Goal: Information Seeking & Learning: Learn about a topic

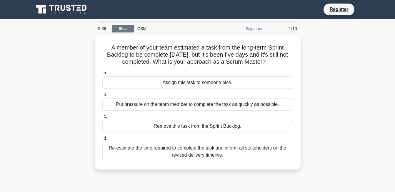
click at [119, 28] on link "Stop" at bounding box center [123, 28] width 22 height 7
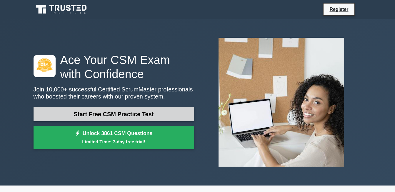
click at [156, 113] on link "Start Free CSM Practice Test" at bounding box center [114, 114] width 161 height 14
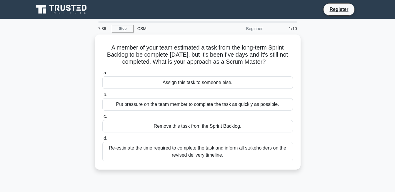
click at [156, 113] on label "c. Remove this task from the Sprint Backlog." at bounding box center [197, 122] width 191 height 19
click at [102, 114] on input "c. Remove this task from the Sprint Backlog." at bounding box center [102, 116] width 0 height 4
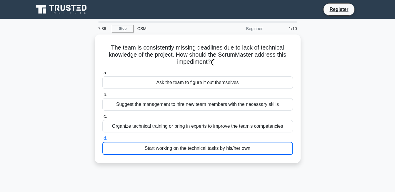
click at [129, 145] on div "Start working on the technical tasks by his/her own" at bounding box center [197, 147] width 191 height 13
click at [102, 140] on input "d. Start working on the technical tasks by his/her own" at bounding box center [102, 138] width 0 height 4
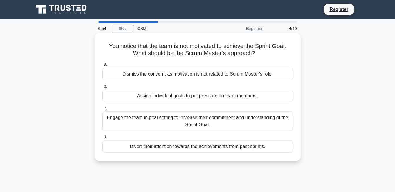
click at [159, 120] on div "Engage the team in goal setting to increase their commitment and understanding …" at bounding box center [197, 120] width 191 height 19
click at [102, 110] on input "c. Engage the team in goal setting to increase their commitment and understandi…" at bounding box center [102, 108] width 0 height 4
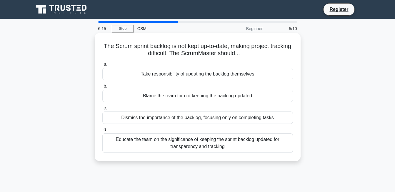
click at [166, 144] on div "Educate the team on the significance of keeping the sprint backlog updated for …" at bounding box center [197, 142] width 191 height 19
click at [102, 131] on input "d. Educate the team on the significance of keeping the sprint backlog updated f…" at bounding box center [102, 130] width 0 height 4
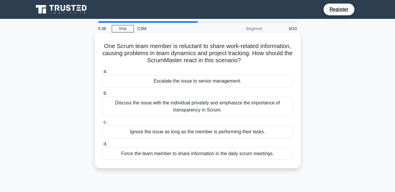
click at [167, 107] on div "Discuss the issue with the individual privately and emphasize the importance of…" at bounding box center [197, 105] width 191 height 19
click at [102, 95] on input "b. Discuss the issue with the individual privately and emphasize the importance…" at bounding box center [102, 93] width 0 height 4
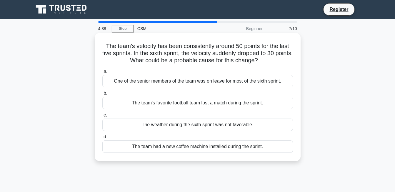
click at [165, 81] on div "One of the senior members of the team was on leave for most of the sixth sprint." at bounding box center [197, 81] width 191 height 12
click at [102, 73] on input "a. One of the senior members of the team was on leave for most of the sixth spr…" at bounding box center [102, 71] width 0 height 4
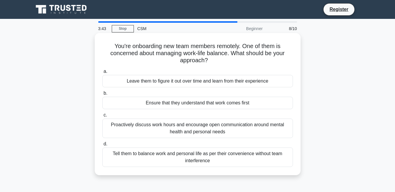
click at [192, 126] on div "Proactively discuss work hours and encourage open communication around mental h…" at bounding box center [197, 127] width 191 height 19
click at [102, 117] on input "c. Proactively discuss work hours and encourage open communication around menta…" at bounding box center [102, 115] width 0 height 4
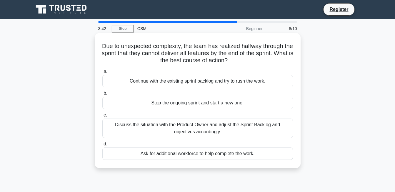
click at [186, 128] on div "Discuss the situation with the Product Owner and adjust the Sprint Backlog and …" at bounding box center [197, 127] width 191 height 19
click at [102, 117] on input "c. Discuss the situation with the Product Owner and adjust the Sprint Backlog a…" at bounding box center [102, 115] width 0 height 4
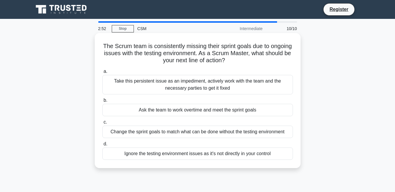
click at [160, 87] on div "Take this persistent issue as an impediment, actively work with the team and th…" at bounding box center [197, 84] width 191 height 19
click at [102, 73] on input "a. Take this persistent issue as an impediment, actively work with the team and…" at bounding box center [102, 71] width 0 height 4
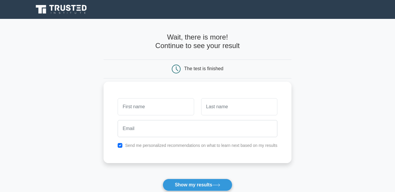
click at [144, 105] on input "text" at bounding box center [156, 106] width 76 height 17
click at [209, 108] on input "text" at bounding box center [239, 106] width 76 height 17
click at [179, 104] on input "text" at bounding box center [156, 106] width 76 height 17
type input "d"
type input "DERICK"
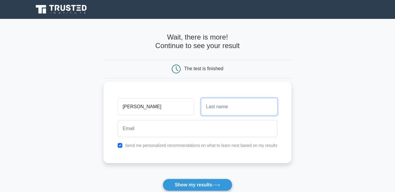
click at [218, 106] on input "text" at bounding box center [239, 106] width 76 height 17
type input "ADOMBIRE"
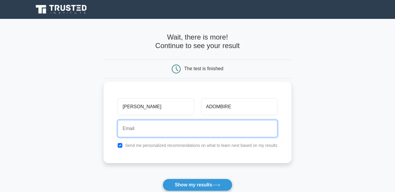
click at [174, 132] on input "email" at bounding box center [198, 128] width 160 height 17
type input "adombirederick20@gmail.com"
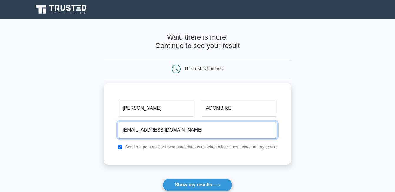
scroll to position [104, 0]
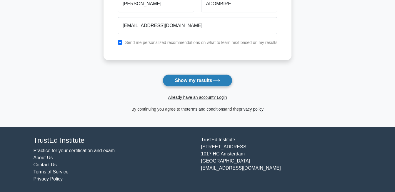
click at [198, 82] on button "Show my results" at bounding box center [197, 80] width 69 height 12
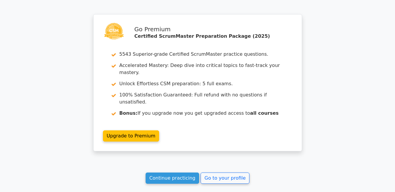
scroll to position [894, 0]
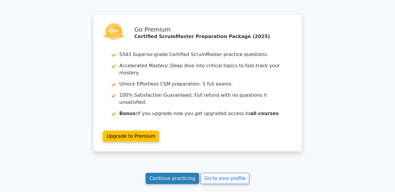
click at [179, 172] on link "Continue practicing" at bounding box center [173, 177] width 54 height 11
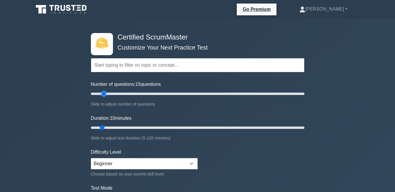
click at [105, 94] on input "Number of questions: 15 questions" at bounding box center [198, 93] width 214 height 7
click at [116, 93] on input "Number of questions: 15 questions" at bounding box center [198, 93] width 214 height 7
click at [131, 93] on input "Number of questions: 25 questions" at bounding box center [198, 93] width 214 height 7
click at [158, 95] on input "Number of questions: 40 questions" at bounding box center [198, 93] width 214 height 7
click at [205, 96] on input "Number of questions: 110 questions" at bounding box center [198, 93] width 214 height 7
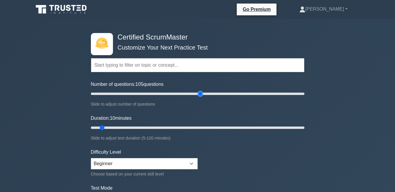
click at [199, 96] on input "Number of questions: 105 questions" at bounding box center [198, 93] width 214 height 7
click at [198, 96] on input "Number of questions: 105 questions" at bounding box center [198, 93] width 214 height 7
type input "100"
click at [197, 95] on input "Number of questions: 100 questions" at bounding box center [198, 93] width 214 height 7
click at [199, 128] on input "Duration: 65 minutes" at bounding box center [198, 127] width 214 height 7
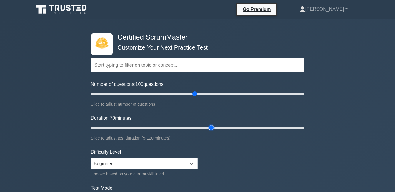
click at [213, 126] on input "Duration: 70 minutes" at bounding box center [198, 127] width 214 height 7
click at [227, 126] on input "Duration: 80 minutes" at bounding box center [198, 127] width 214 height 7
click at [234, 126] on input "Duration: 80 minutes" at bounding box center [198, 127] width 214 height 7
click at [241, 129] on input "Duration: 85 minutes" at bounding box center [198, 127] width 214 height 7
click at [247, 128] on input "Duration: 90 minutes" at bounding box center [198, 127] width 214 height 7
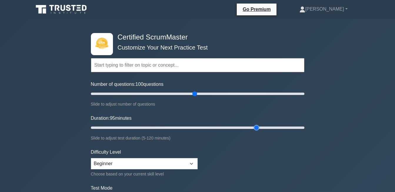
click at [252, 127] on input "Duration: 95 minutes" at bounding box center [198, 127] width 214 height 7
click at [253, 127] on input "Duration: 95 minutes" at bounding box center [198, 127] width 214 height 7
click at [252, 128] on input "Duration: 95 minutes" at bounding box center [198, 127] width 214 height 7
click at [252, 127] on input "Duration: 90 minutes" at bounding box center [198, 127] width 214 height 7
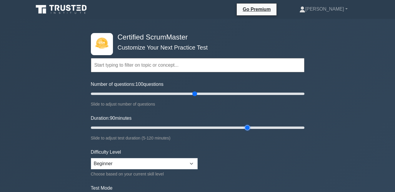
click at [251, 128] on input "Duration: 90 minutes" at bounding box center [198, 127] width 214 height 7
click at [252, 128] on input "Duration: 90 minutes" at bounding box center [198, 127] width 214 height 7
click at [249, 127] on input "Duration: 90 minutes" at bounding box center [198, 127] width 214 height 7
click at [252, 126] on input "Duration: 90 minutes" at bounding box center [198, 127] width 214 height 7
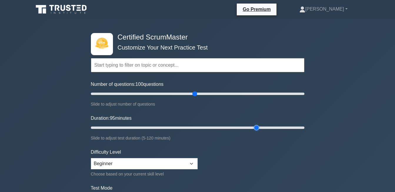
click at [253, 129] on input "Duration: 95 minutes" at bounding box center [198, 127] width 214 height 7
type input "100"
click at [262, 128] on input "Duration: 100 minutes" at bounding box center [198, 127] width 214 height 7
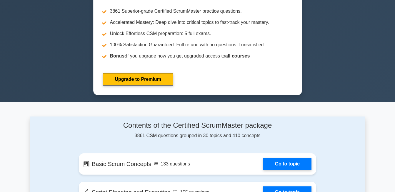
scroll to position [113, 0]
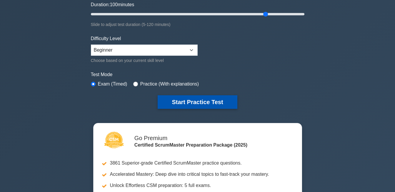
click at [187, 102] on button "Start Practice Test" at bounding box center [197, 102] width 79 height 14
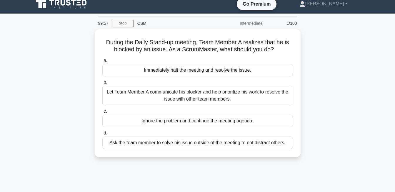
scroll to position [2, 0]
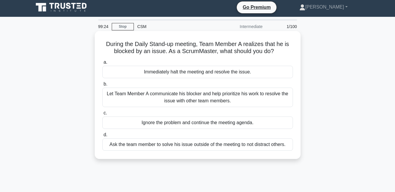
click at [188, 97] on div "Let Team Member A communicate his blocker and help prioritize his work to resol…" at bounding box center [197, 96] width 191 height 19
click at [102, 86] on input "b. Let Team Member A communicate his blocker and help prioritize his work to re…" at bounding box center [102, 84] width 0 height 4
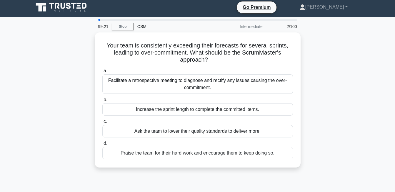
scroll to position [0, 0]
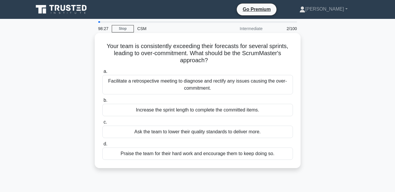
click at [202, 154] on div "Praise the team for their hard work and encourage them to keep doing so." at bounding box center [197, 153] width 191 height 12
click at [102, 146] on input "d. Praise the team for their hard work and encourage them to keep doing so." at bounding box center [102, 144] width 0 height 4
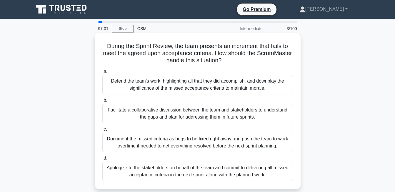
click at [164, 169] on div "Apologize to the stakeholders on behalf of the team and commit to delivering al…" at bounding box center [197, 170] width 191 height 19
click at [102, 160] on input "d. Apologize to the stakeholders on behalf of the team and commit to delivering…" at bounding box center [102, 158] width 0 height 4
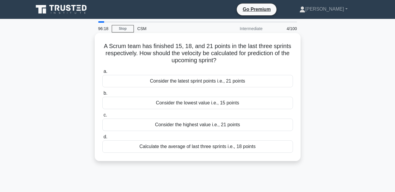
click at [221, 148] on div "Calculate the average of last three sprints i.e., 18 points" at bounding box center [197, 146] width 191 height 12
click at [102, 139] on input "d. Calculate the average of last three sprints i.e., 18 points" at bounding box center [102, 137] width 0 height 4
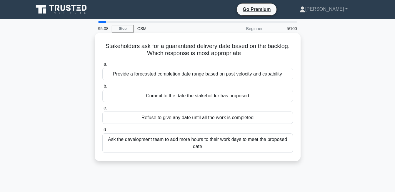
click at [209, 146] on div "Ask the development team to add more hours to their work days to meet the propo…" at bounding box center [197, 142] width 191 height 19
click at [102, 131] on input "d. Ask the development team to add more hours to their work days to meet the pr…" at bounding box center [102, 130] width 0 height 4
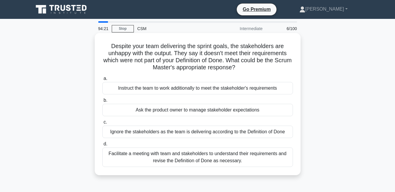
click at [210, 156] on div "Facilitate a meeting with team and stakeholders to understand their requirement…" at bounding box center [197, 156] width 191 height 19
click at [102, 146] on input "d. Facilitate a meeting with team and stakeholders to understand their requirem…" at bounding box center [102, 144] width 0 height 4
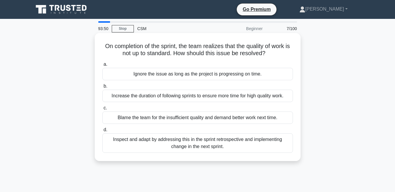
click at [203, 148] on div "Inspect and adapt by addressing this in the sprint retrospective and implementi…" at bounding box center [197, 142] width 191 height 19
click at [102, 131] on input "d. Inspect and adapt by addressing this in the sprint retrospective and impleme…" at bounding box center [102, 130] width 0 height 4
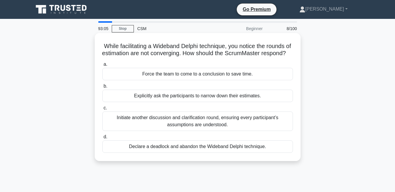
click at [196, 129] on div "Initiate another discussion and clarification round, ensuring every participant…" at bounding box center [197, 120] width 191 height 19
click at [102, 110] on input "c. Initiate another discussion and clarification round, ensuring every particip…" at bounding box center [102, 108] width 0 height 4
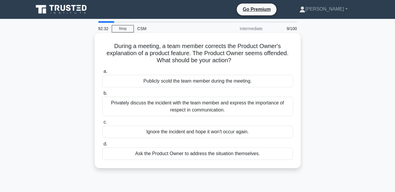
click at [181, 111] on div "Privately discuss the incident with the team member and express the importance …" at bounding box center [197, 105] width 191 height 19
click at [102, 95] on input "b. Privately discuss the incident with the team member and express the importan…" at bounding box center [102, 93] width 0 height 4
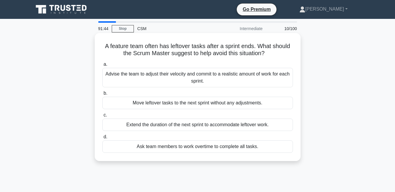
click at [179, 80] on div "Advise the team to adjust their velocity and commit to a realistic amount of wo…" at bounding box center [197, 77] width 191 height 19
click at [102, 66] on input "a. Advise the team to adjust their velocity and commit to a realistic amount of…" at bounding box center [102, 64] width 0 height 4
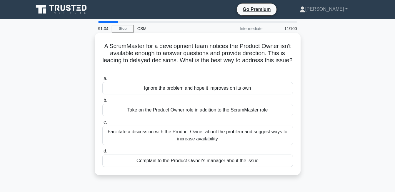
click at [197, 133] on div "Facilitate a discussion with the Product Owner about the problem and suggest wa…" at bounding box center [197, 134] width 191 height 19
click at [102, 124] on input "c. Facilitate a discussion with the Product Owner about the problem and suggest…" at bounding box center [102, 122] width 0 height 4
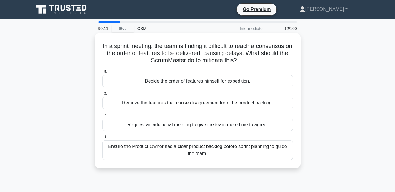
click at [191, 153] on div "Ensure the Product Owner has a clear product backlog before sprint planning to …" at bounding box center [197, 149] width 191 height 19
click at [102, 139] on input "d. Ensure the Product Owner has a clear product backlog before sprint planning …" at bounding box center [102, 137] width 0 height 4
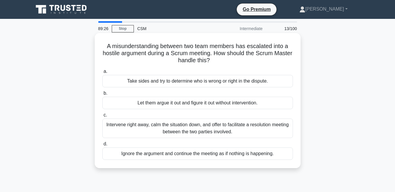
click at [199, 130] on div "Intervene right away, calm the situation down, and offer to facilitate a resolu…" at bounding box center [197, 127] width 191 height 19
click at [102, 117] on input "c. Intervene right away, calm the situation down, and offer to facilitate a res…" at bounding box center [102, 115] width 0 height 4
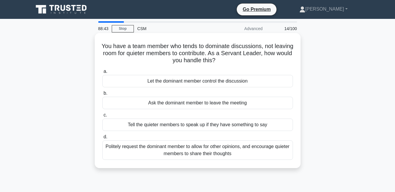
click at [194, 149] on div "Politely request the dominant member to allow for other opinions, and encourage…" at bounding box center [197, 149] width 191 height 19
click at [102, 139] on input "d. Politely request the dominant member to allow for other opinions, and encour…" at bounding box center [102, 137] width 0 height 4
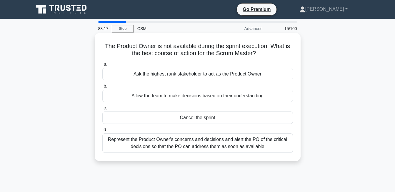
click at [186, 140] on div "Represent the Product Owner's concerns and decisions and alert the PO of the cr…" at bounding box center [197, 142] width 191 height 19
click at [102, 131] on input "d. Represent the Product Owner's concerns and decisions and alert the PO of the…" at bounding box center [102, 130] width 0 height 4
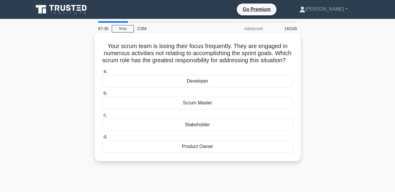
click at [186, 109] on div "Scrum Master" at bounding box center [197, 102] width 191 height 12
click at [102, 95] on input "b. Scrum Master" at bounding box center [102, 93] width 0 height 4
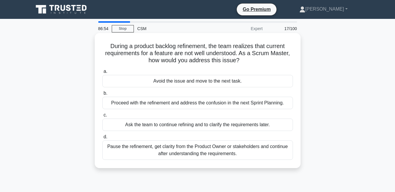
click at [191, 148] on div "Pause the refinement, get clarity from the Product Owner or stakeholders and co…" at bounding box center [197, 149] width 191 height 19
click at [102, 139] on input "d. Pause the refinement, get clarity from the Product Owner or stakeholders and…" at bounding box center [102, 137] width 0 height 4
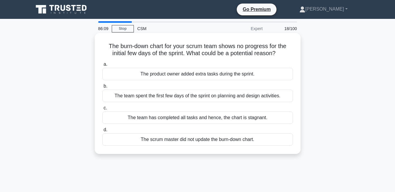
click at [179, 99] on div "The team spent the first few days of the sprint on planning and design activiti…" at bounding box center [197, 95] width 191 height 12
click at [102, 88] on input "b. The team spent the first few days of the sprint on planning and design activ…" at bounding box center [102, 86] width 0 height 4
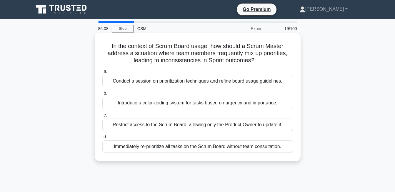
click at [178, 79] on div "Conduct a session on prioritization techniques and refine board usage guideline…" at bounding box center [197, 81] width 191 height 12
click at [102, 73] on input "a. Conduct a session on prioritization techniques and refine board usage guidel…" at bounding box center [102, 71] width 0 height 4
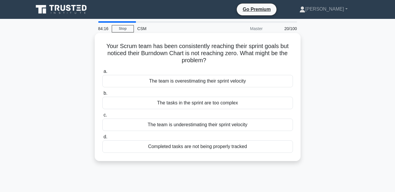
click at [212, 81] on div "The team is overestimating their sprint velocity" at bounding box center [197, 81] width 191 height 12
click at [102, 73] on input "a. The team is overestimating their sprint velocity" at bounding box center [102, 71] width 0 height 4
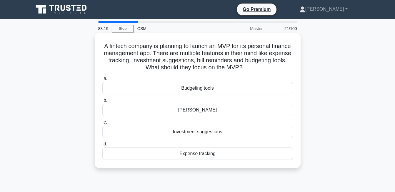
click at [179, 156] on div "Expense tracking" at bounding box center [197, 153] width 191 height 12
click at [102, 146] on input "d. Expense tracking" at bounding box center [102, 144] width 0 height 4
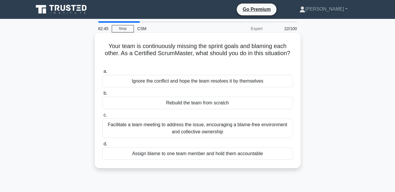
click at [180, 126] on div "Facilitate a team meeting to address the issue, encouraging a blame-free enviro…" at bounding box center [197, 127] width 191 height 19
click at [102, 117] on input "c. Facilitate a team meeting to address the issue, encouraging a blame-free env…" at bounding box center [102, 115] width 0 height 4
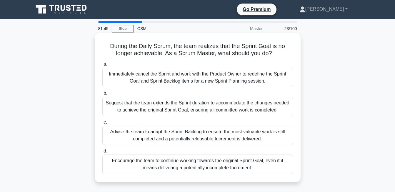
click at [186, 109] on div "Suggest that the team extends the Sprint duration to accommodate the changes ne…" at bounding box center [197, 105] width 191 height 19
click at [102, 95] on input "b. Suggest that the team extends the Sprint duration to accommodate the changes…" at bounding box center [102, 93] width 0 height 4
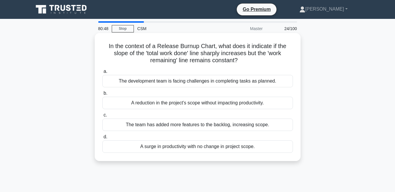
click at [188, 83] on div "The development team is facing challenges in completing tasks as planned." at bounding box center [197, 81] width 191 height 12
click at [102, 73] on input "a. The development team is facing challenges in completing tasks as planned." at bounding box center [102, 71] width 0 height 4
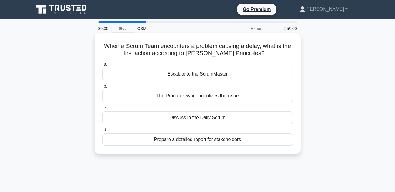
click at [195, 97] on div "The Product Owner prioritizes the issue" at bounding box center [197, 95] width 191 height 12
click at [102, 88] on input "b. The Product Owner prioritizes the issue" at bounding box center [102, 86] width 0 height 4
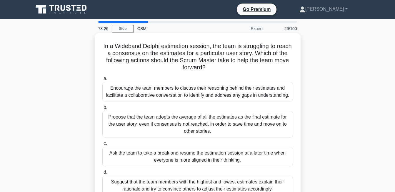
click at [188, 91] on div "Encourage the team members to discuss their reasoning behind their estimates an…" at bounding box center [197, 91] width 191 height 19
click at [102, 80] on input "a. Encourage the team members to discuss their reasoning behind their estimates…" at bounding box center [102, 78] width 0 height 4
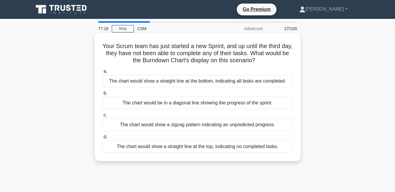
click at [207, 147] on div "The chart would show a straight line at the top, indicating no completed tasks." at bounding box center [197, 146] width 191 height 12
click at [102, 139] on input "d. The chart would show a straight line at the top, indicating no completed tas…" at bounding box center [102, 137] width 0 height 4
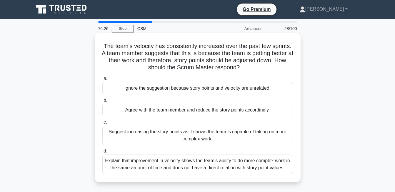
click at [188, 166] on div "Explain that improvement in velocity shows the team’s ability to do more comple…" at bounding box center [197, 163] width 191 height 19
click at [102, 153] on input "d. Explain that improvement in velocity shows the team’s ability to do more com…" at bounding box center [102, 151] width 0 height 4
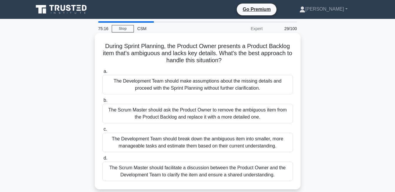
click at [187, 144] on div "The Development Team should break down the ambiguous item into smaller, more ma…" at bounding box center [197, 141] width 191 height 19
click at [102, 131] on input "c. The Development Team should break down the ambiguous item into smaller, more…" at bounding box center [102, 129] width 0 height 4
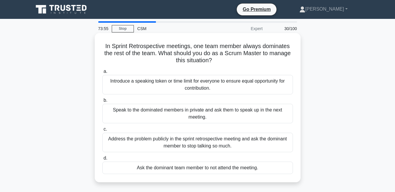
click at [185, 82] on div "Introduce a speaking token or time limit for everyone to ensure equal opportuni…" at bounding box center [197, 84] width 191 height 19
click at [102, 73] on input "a. Introduce a speaking token or time limit for everyone to ensure equal opport…" at bounding box center [102, 71] width 0 height 4
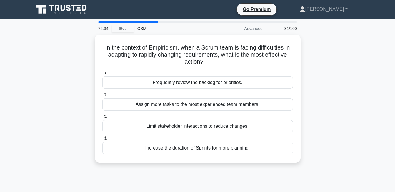
click at [185, 82] on div "Frequently review the backlog for priorities." at bounding box center [197, 82] width 191 height 12
click at [102, 75] on input "a. Frequently review the backlog for priorities." at bounding box center [102, 73] width 0 height 4
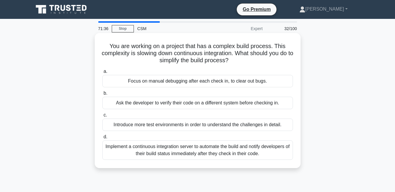
click at [166, 144] on div "Implement a continuous integration server to automate the build and notify deve…" at bounding box center [197, 149] width 191 height 19
click at [102, 139] on input "d. Implement a continuous integration server to automate the build and notify d…" at bounding box center [102, 137] width 0 height 4
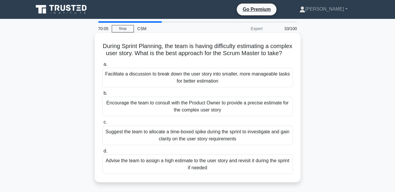
click at [189, 141] on div "Suggest the team to allocate a time-boxed spike during the sprint to investigat…" at bounding box center [197, 134] width 191 height 19
click at [102, 124] on input "c. Suggest the team to allocate a time-boxed spike during the sprint to investi…" at bounding box center [102, 122] width 0 height 4
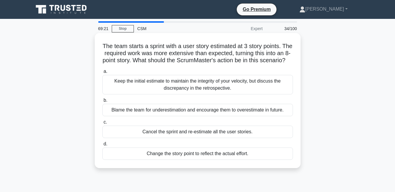
click at [182, 89] on div "Keep the initial estimate to maintain the integrity of your velocity, but discu…" at bounding box center [197, 84] width 191 height 19
click at [102, 73] on input "a. Keep the initial estimate to maintain the integrity of your velocity, but di…" at bounding box center [102, 71] width 0 height 4
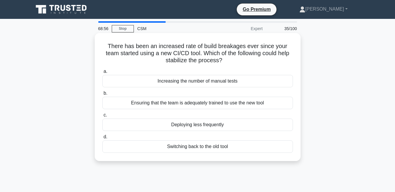
click at [194, 102] on div "Ensuring that the team is adequately trained to use the new tool" at bounding box center [197, 102] width 191 height 12
click at [102, 95] on input "b. Ensuring that the team is adequately trained to use the new tool" at bounding box center [102, 93] width 0 height 4
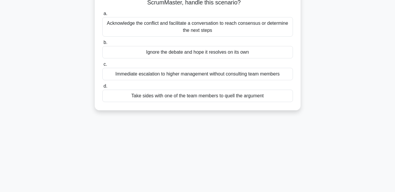
scroll to position [71, 0]
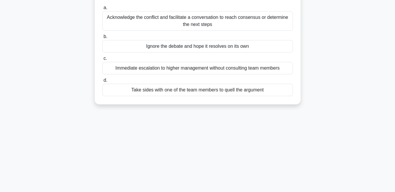
click at [173, 23] on div "Acknowledge the conflict and facilitate a conversation to reach consensus or de…" at bounding box center [197, 20] width 191 height 19
click at [102, 10] on input "a. Acknowledge the conflict and facilitate a conversation to reach consensus or…" at bounding box center [102, 8] width 0 height 4
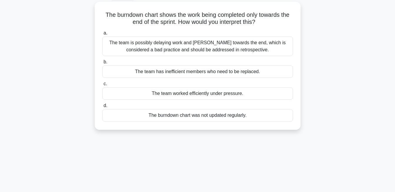
scroll to position [0, 0]
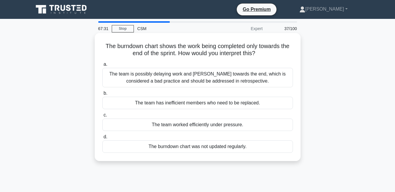
click at [204, 75] on div "The team is possibly delaying work and rushing towards the end, which is consid…" at bounding box center [197, 77] width 191 height 19
click at [102, 66] on input "a. The team is possibly delaying work and rushing towards the end, which is con…" at bounding box center [102, 64] width 0 height 4
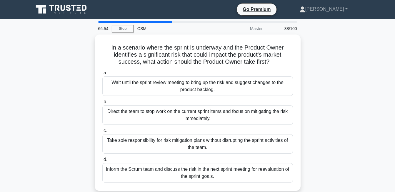
click at [310, 98] on div "In a scenario where the sprint is underway and the Product Owner identifies a s…" at bounding box center [197, 115] width 335 height 163
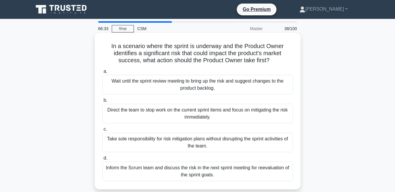
click at [220, 173] on div "Inform the Scrum team and discuss the risk in the next sprint meeting for reeva…" at bounding box center [197, 170] width 191 height 19
click at [102, 160] on input "d. Inform the Scrum team and discuss the risk in the next sprint meeting for re…" at bounding box center [102, 158] width 0 height 4
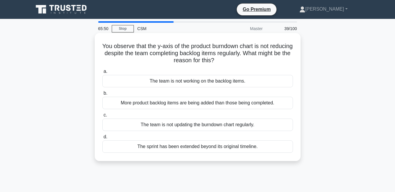
click at [191, 101] on div "More product backlog items are being added than those being completed." at bounding box center [197, 102] width 191 height 12
click at [102, 95] on input "b. More product backlog items are being added than those being completed." at bounding box center [102, 93] width 0 height 4
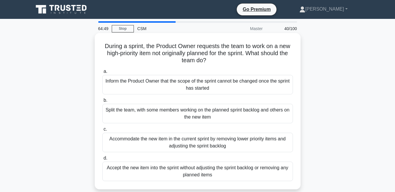
click at [210, 145] on div "Accommodate the new item in the current sprint by removing lower priority items…" at bounding box center [197, 141] width 191 height 19
click at [102, 131] on input "c. Accommodate the new item in the current sprint by removing lower priority it…" at bounding box center [102, 129] width 0 height 4
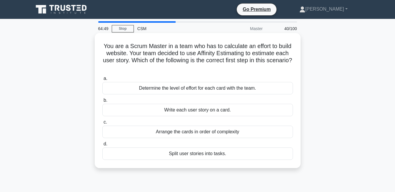
click at [193, 143] on label "d. Split user stories into tasks." at bounding box center [197, 149] width 191 height 19
click at [102, 143] on input "d. Split user stories into tasks." at bounding box center [102, 144] width 0 height 4
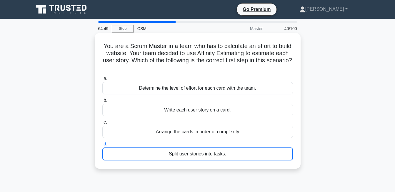
click at [151, 143] on label "d. Split user stories into tasks." at bounding box center [197, 150] width 191 height 20
click at [102, 143] on input "d. Split user stories into tasks." at bounding box center [102, 144] width 0 height 4
click at [229, 144] on label "d. Split user stories into tasks." at bounding box center [197, 150] width 191 height 20
click at [102, 144] on input "d. Split user stories into tasks." at bounding box center [102, 144] width 0 height 4
click at [229, 144] on label "d. Split user stories into tasks." at bounding box center [197, 150] width 191 height 20
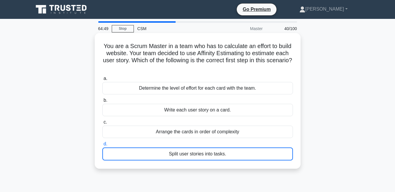
click at [102, 144] on input "d. Split user stories into tasks." at bounding box center [102, 144] width 0 height 4
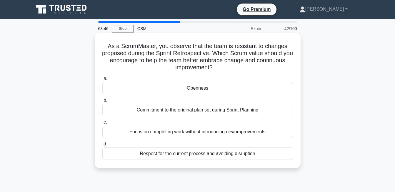
click at [197, 91] on div "Openness" at bounding box center [197, 88] width 191 height 12
click at [102, 80] on input "a. Openness" at bounding box center [102, 78] width 0 height 4
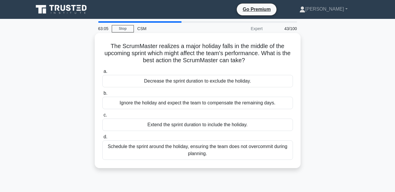
click at [218, 151] on div "Schedule the sprint around the holiday, ensuring the team does not overcommit d…" at bounding box center [197, 149] width 191 height 19
click at [102, 139] on input "d. Schedule the sprint around the holiday, ensuring the team does not overcommi…" at bounding box center [102, 137] width 0 height 4
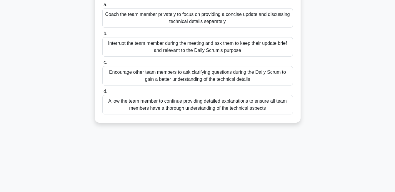
scroll to position [67, 0]
click at [196, 110] on div "Allow the team member to continue providing detailed explanations to ensure all…" at bounding box center [197, 103] width 191 height 19
click at [102, 93] on input "d. Allow the team member to continue providing detailed explanations to ensure …" at bounding box center [102, 91] width 0 height 4
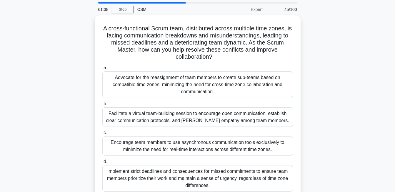
scroll to position [16, 0]
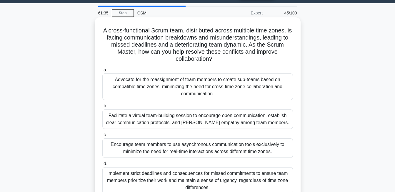
click at [195, 83] on div "Advocate for the reassignment of team members to create sub-teams based on comp…" at bounding box center [197, 86] width 191 height 26
click at [102, 72] on input "a. Advocate for the reassignment of team members to create sub-teams based on c…" at bounding box center [102, 70] width 0 height 4
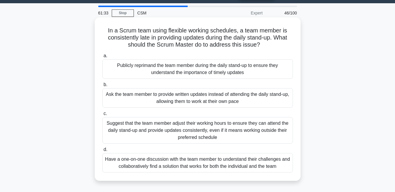
scroll to position [0, 0]
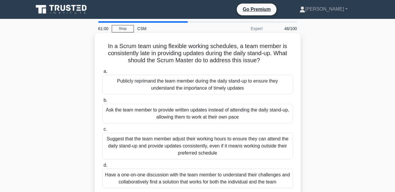
click at [158, 141] on div "Suggest that the team member adjust their working hours to ensure they can atte…" at bounding box center [197, 145] width 191 height 26
click at [102, 131] on input "c. Suggest that the team member adjust their working hours to ensure they can a…" at bounding box center [102, 129] width 0 height 4
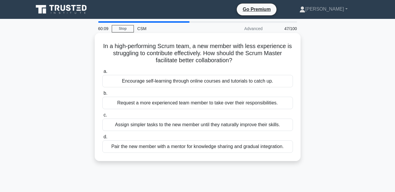
click at [179, 149] on div "Pair the new member with a mentor for knowledge sharing and gradual integration." at bounding box center [197, 146] width 191 height 12
click at [102, 139] on input "d. Pair the new member with a mentor for knowledge sharing and gradual integrat…" at bounding box center [102, 137] width 0 height 4
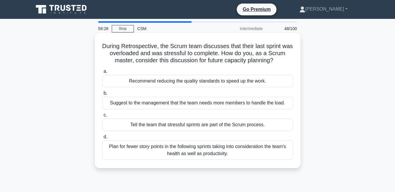
click at [185, 153] on div "Plan for fewer story points in the following sprints taking into consideration …" at bounding box center [197, 149] width 191 height 19
click at [102, 139] on input "d. Plan for fewer story points in the following sprints taking into considerati…" at bounding box center [102, 137] width 0 height 4
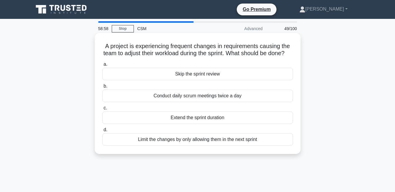
click at [199, 145] on div "Limit the changes by only allowing them in the next sprint" at bounding box center [197, 139] width 191 height 12
click at [102, 131] on input "d. Limit the changes by only allowing them in the next sprint" at bounding box center [102, 130] width 0 height 4
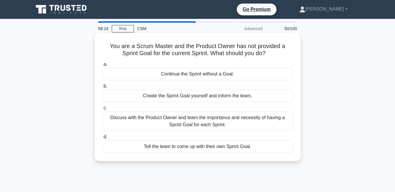
click at [204, 124] on div "Discuss with the Product Owner and team the importance and necessity of having …" at bounding box center [197, 120] width 191 height 19
click at [102, 110] on input "c. Discuss with the Product Owner and team the importance and necessity of havi…" at bounding box center [102, 108] width 0 height 4
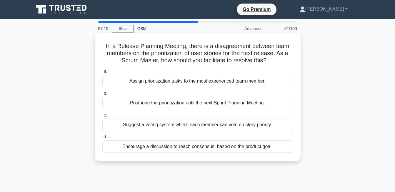
click at [218, 123] on div "Suggest a voting system where each member can vote on story priority." at bounding box center [197, 124] width 191 height 12
click at [102, 117] on input "c. Suggest a voting system where each member can vote on story priority." at bounding box center [102, 115] width 0 height 4
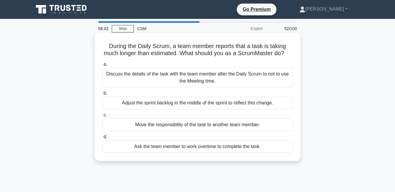
click at [214, 87] on div "Discuss the details of the task with the team member after the Daily Scrum to n…" at bounding box center [197, 77] width 191 height 19
click at [102, 66] on input "a. Discuss the details of the task with the team member after the Daily Scrum t…" at bounding box center [102, 64] width 0 height 4
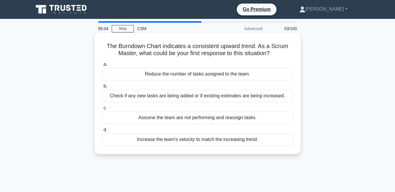
click at [219, 94] on div "Check if any new tasks are being added or if existing estimates are being incre…" at bounding box center [197, 95] width 191 height 12
click at [102, 88] on input "b. Check if any new tasks are being added or if existing estimates are being in…" at bounding box center [102, 86] width 0 height 4
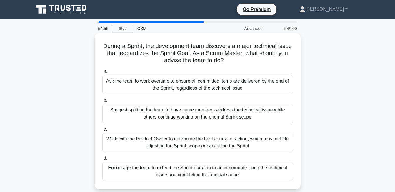
click at [202, 140] on div "Work with the Product Owner to determine the best course of action, which may i…" at bounding box center [197, 141] width 191 height 19
click at [102, 131] on input "c. Work with the Product Owner to determine the best course of action, which ma…" at bounding box center [102, 129] width 0 height 4
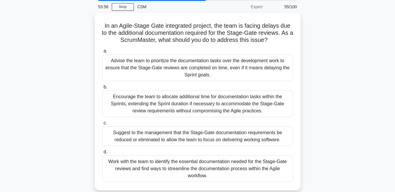
scroll to position [49, 0]
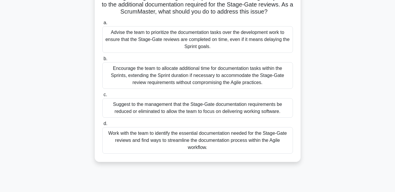
click at [176, 76] on div "Encourage the team to allocate additional time for documentation tasks within t…" at bounding box center [197, 75] width 191 height 26
click at [102, 61] on input "b. Encourage the team to allocate additional time for documentation tasks withi…" at bounding box center [102, 59] width 0 height 4
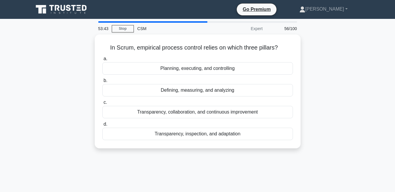
scroll to position [1, 0]
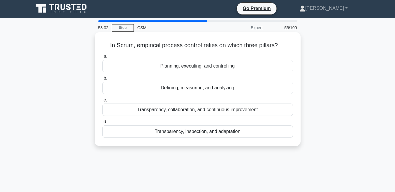
click at [214, 112] on div "Transparency, collaboration, and continuous improvement" at bounding box center [197, 109] width 191 height 12
click at [102, 102] on input "c. Transparency, collaboration, and continuous improvement" at bounding box center [102, 100] width 0 height 4
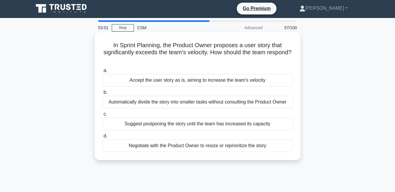
scroll to position [0, 0]
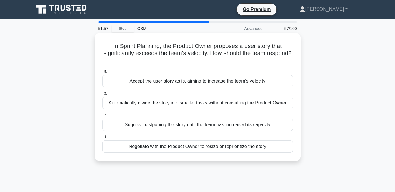
click at [198, 147] on div "Negotiate with the Product Owner to resize or reprioritize the story" at bounding box center [197, 146] width 191 height 12
click at [102, 139] on input "d. Negotiate with the Product Owner to resize or reprioritize the story" at bounding box center [102, 137] width 0 height 4
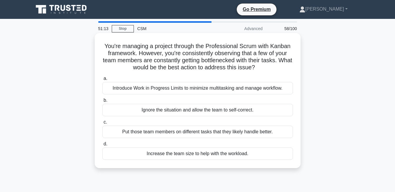
click at [153, 90] on div "Introduce Work in Progress Limits to minimize multitasking and manage workflow." at bounding box center [197, 88] width 191 height 12
click at [102, 80] on input "a. Introduce Work in Progress Limits to minimize multitasking and manage workfl…" at bounding box center [102, 78] width 0 height 4
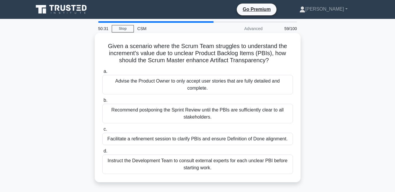
click at [179, 163] on div "Instruct the Development Team to consult external experts for each unclear PBI …" at bounding box center [197, 163] width 191 height 19
click at [102, 153] on input "d. Instruct the Development Team to consult external experts for each unclear P…" at bounding box center [102, 151] width 0 height 4
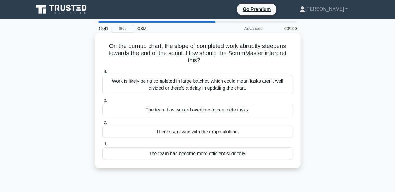
click at [183, 86] on div "Work is likely being completed in large batches which could mean tasks aren't w…" at bounding box center [197, 84] width 191 height 19
click at [102, 73] on input "a. Work is likely being completed in large batches which could mean tasks aren'…" at bounding box center [102, 71] width 0 height 4
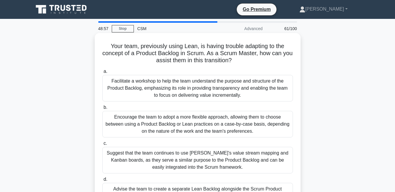
click at [172, 95] on div "Facilitate a workshop to help the team understand the purpose and structure of …" at bounding box center [197, 88] width 191 height 26
click at [102, 73] on input "a. Facilitate a workshop to help the team understand the purpose and structure …" at bounding box center [102, 71] width 0 height 4
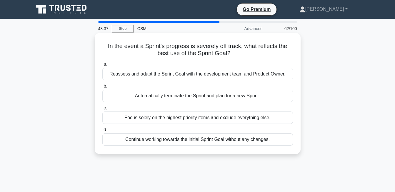
click at [184, 72] on div "Reassess and adapt the Sprint Goal with the development team and Product Owner." at bounding box center [197, 74] width 191 height 12
click at [102, 66] on input "a. Reassess and adapt the Sprint Goal with the development team and Product Own…" at bounding box center [102, 64] width 0 height 4
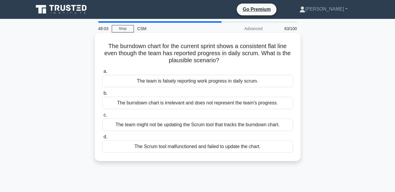
click at [193, 125] on div "The team might not be updating the Scrum tool that tracks the burndown chart." at bounding box center [197, 124] width 191 height 12
click at [102, 117] on input "c. The team might not be updating the Scrum tool that tracks the burndown chart." at bounding box center [102, 115] width 0 height 4
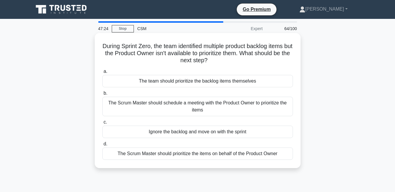
click at [198, 111] on div "The Scrum Master should schedule a meeting with the Product Owner to prioritize…" at bounding box center [197, 105] width 191 height 19
click at [102, 95] on input "b. The Scrum Master should schedule a meeting with the Product Owner to priorit…" at bounding box center [102, 93] width 0 height 4
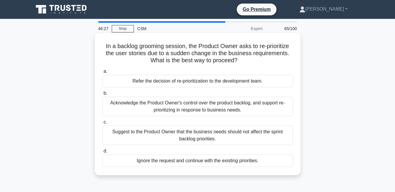
click at [181, 114] on div "Acknowledge the Product Owner's control over the product backlog, and support r…" at bounding box center [197, 105] width 191 height 19
click at [102, 95] on input "b. Acknowledge the Product Owner's control over the product backlog, and suppor…" at bounding box center [102, 93] width 0 height 4
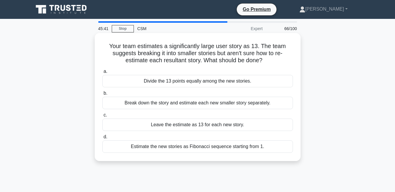
click at [174, 105] on div "Break down the story and estimate each new smaller story separately." at bounding box center [197, 102] width 191 height 12
click at [102, 95] on input "b. Break down the story and estimate each new smaller story separately." at bounding box center [102, 93] width 0 height 4
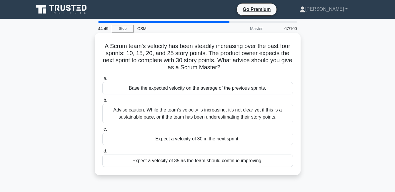
click at [176, 114] on div "Advise caution. While the team's velocity is increasing, it's not clear yet if …" at bounding box center [197, 113] width 191 height 19
click at [102, 102] on input "b. Advise caution. While the team's velocity is increasing, it's not clear yet …" at bounding box center [102, 100] width 0 height 4
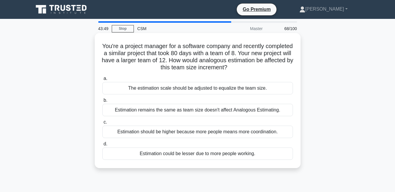
click at [189, 112] on div "Estimation remains the same as team size doesn't affect Analogous Estimating." at bounding box center [197, 110] width 191 height 12
click at [102, 102] on input "b. Estimation remains the same as team size doesn't affect Analogous Estimating." at bounding box center [102, 100] width 0 height 4
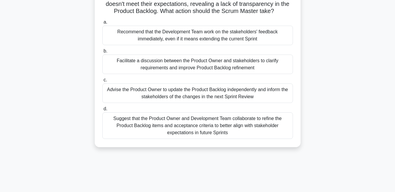
scroll to position [60, 0]
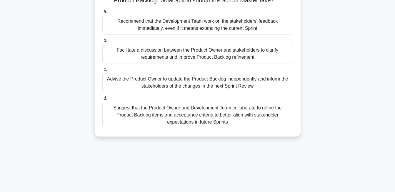
click at [176, 116] on div "Suggest that the Product Owner and Development Team collaborate to refine the P…" at bounding box center [197, 114] width 191 height 26
click at [102, 100] on input "d. Suggest that the Product Owner and Development Team collaborate to refine th…" at bounding box center [102, 98] width 0 height 4
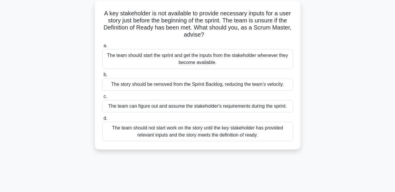
scroll to position [39, 0]
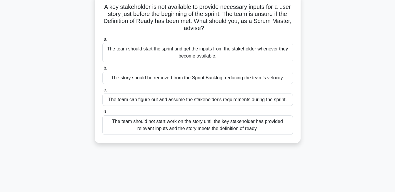
click at [175, 121] on div "The team should not start work on the story until the key stakeholder has provi…" at bounding box center [197, 124] width 191 height 19
click at [102, 114] on input "d. The team should not start work on the story until the key stakeholder has pr…" at bounding box center [102, 112] width 0 height 4
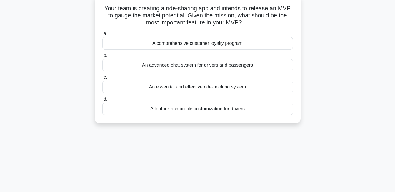
scroll to position [0, 0]
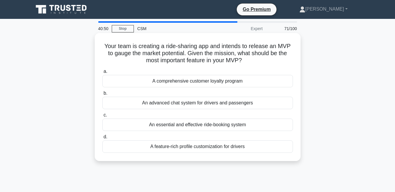
click at [179, 103] on div "An advanced chat system for drivers and passengers" at bounding box center [197, 102] width 191 height 12
click at [102, 95] on input "b. An advanced chat system for drivers and passengers" at bounding box center [102, 93] width 0 height 4
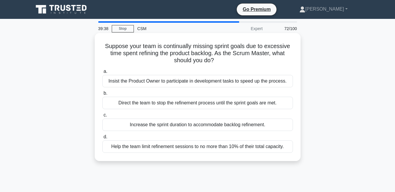
click at [183, 83] on div "Insist the Product Owner to participate in development tasks to speed up the pr…" at bounding box center [197, 81] width 191 height 12
click at [102, 73] on input "a. Insist the Product Owner to participate in development tasks to speed up the…" at bounding box center [102, 71] width 0 height 4
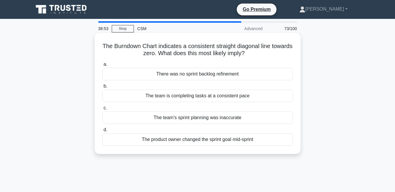
click at [218, 98] on div "The team is completing tasks at a consistent pace" at bounding box center [197, 95] width 191 height 12
click at [102, 88] on input "b. The team is completing tasks at a consistent pace" at bounding box center [102, 86] width 0 height 4
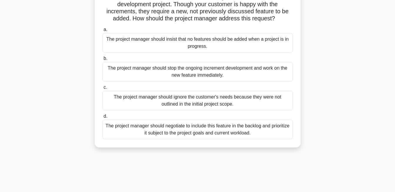
scroll to position [64, 0]
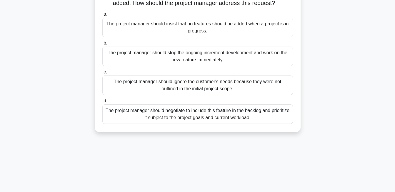
click at [238, 115] on div "The project manager should negotiate to include this feature in the backlog and…" at bounding box center [197, 113] width 191 height 19
click at [102, 103] on input "d. The project manager should negotiate to include this feature in the backlog …" at bounding box center [102, 101] width 0 height 4
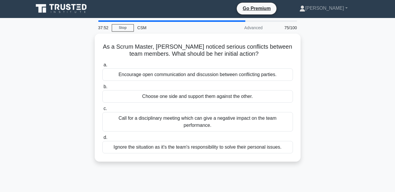
scroll to position [0, 0]
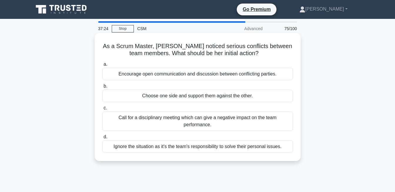
click at [217, 75] on div "Encourage open communication and discussion between conflicting parties." at bounding box center [197, 74] width 191 height 12
click at [102, 66] on input "a. Encourage open communication and discussion between conflicting parties." at bounding box center [102, 64] width 0 height 4
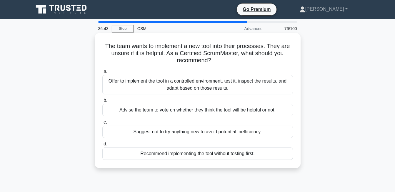
click at [233, 86] on div "Offer to implement the tool in a controlled environment, test it, inspect the r…" at bounding box center [197, 84] width 191 height 19
click at [102, 73] on input "a. Offer to implement the tool in a controlled environment, test it, inspect th…" at bounding box center [102, 71] width 0 height 4
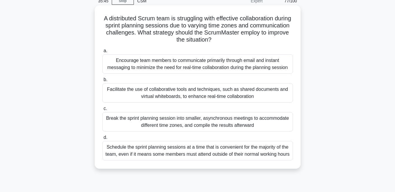
scroll to position [30, 0]
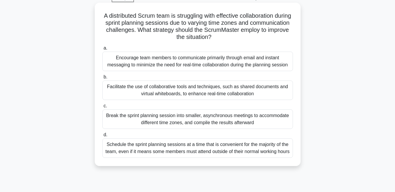
click at [198, 62] on div "Encourage team members to communicate primarily through email and instant messa…" at bounding box center [197, 60] width 191 height 19
click at [102, 50] on input "a. Encourage team members to communicate primarily through email and instant me…" at bounding box center [102, 48] width 0 height 4
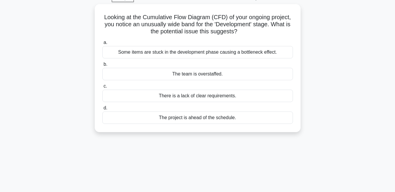
scroll to position [0, 0]
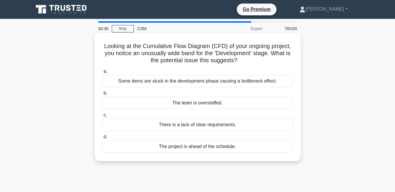
click at [202, 80] on div "Some items are stuck in the development phase causing a bottleneck effect." at bounding box center [197, 81] width 191 height 12
click at [102, 73] on input "a. Some items are stuck in the development phase causing a bottleneck effect." at bounding box center [102, 71] width 0 height 4
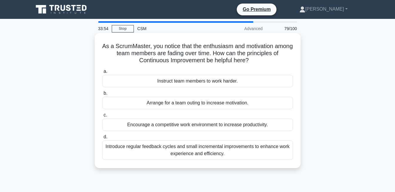
click at [200, 147] on div "Introduce regular feedback cycles and small incremental improvements to enhance…" at bounding box center [197, 149] width 191 height 19
click at [102, 139] on input "d. Introduce regular feedback cycles and small incremental improvements to enha…" at bounding box center [102, 137] width 0 height 4
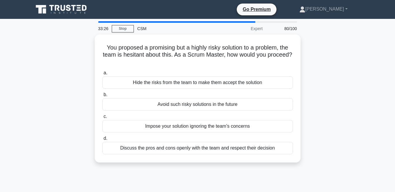
click at [200, 147] on div "Discuss the pros and cons openly with the team and respect their decision" at bounding box center [197, 147] width 191 height 12
click at [102, 140] on input "d. Discuss the pros and cons openly with the team and respect their decision" at bounding box center [102, 138] width 0 height 4
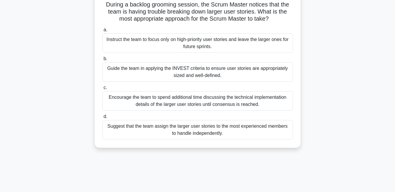
scroll to position [60, 0]
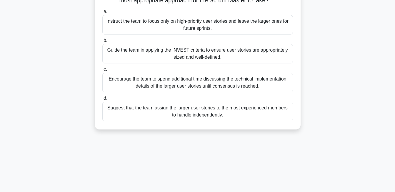
click at [201, 55] on div "Guide the team in applying the INVEST criteria to ensure user stories are appro…" at bounding box center [197, 53] width 191 height 19
click at [102, 42] on input "b. Guide the team in applying the INVEST criteria to ensure user stories are ap…" at bounding box center [102, 41] width 0 height 4
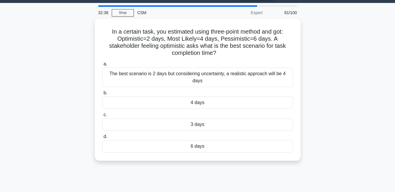
scroll to position [0, 0]
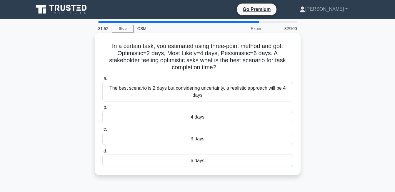
click at [229, 91] on div "The best scenario is 2 days but considering uncertainty, a realistic approach w…" at bounding box center [197, 91] width 191 height 19
click at [102, 80] on input "a. The best scenario is 2 days but considering uncertainty, a realistic approac…" at bounding box center [102, 78] width 0 height 4
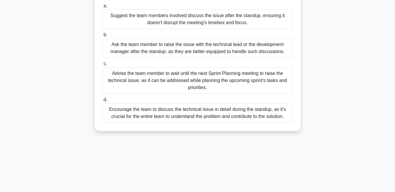
scroll to position [66, 0]
click at [208, 114] on div "Encourage the team to discuss the technical issue in detail during the standup,…" at bounding box center [197, 112] width 191 height 19
click at [102, 101] on input "d. Encourage the team to discuss the technical issue in detail during the stand…" at bounding box center [102, 99] width 0 height 4
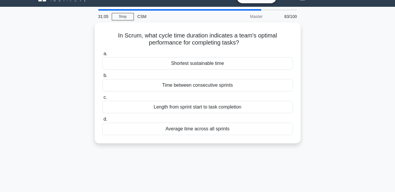
scroll to position [0, 0]
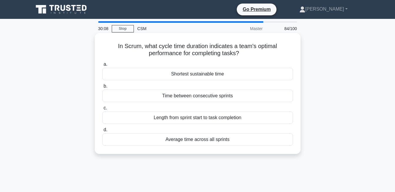
click at [195, 117] on div "Length from sprint start to task completion" at bounding box center [197, 117] width 191 height 12
click at [102, 110] on input "c. Length from sprint start to task completion" at bounding box center [102, 108] width 0 height 4
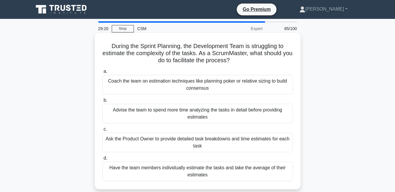
click at [200, 145] on div "Ask the Product Owner to provide detailed task breakdowns and time estimates fo…" at bounding box center [197, 141] width 191 height 19
click at [102, 131] on input "c. Ask the Product Owner to provide detailed task breakdowns and time estimates…" at bounding box center [102, 129] width 0 height 4
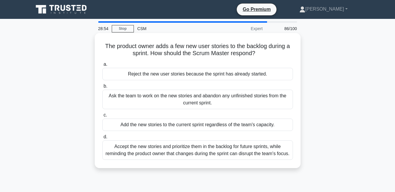
click at [204, 153] on div "Accept the new stories and prioritize them in the backlog for future sprints, w…" at bounding box center [197, 149] width 191 height 19
click at [102, 139] on input "d. Accept the new stories and prioritize them in the backlog for future sprints…" at bounding box center [102, 137] width 0 height 4
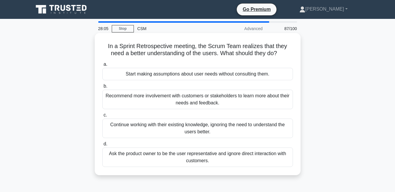
click at [189, 98] on div "Recommend more involvement with customers or stakeholders to learn more about t…" at bounding box center [197, 98] width 191 height 19
click at [102, 88] on input "b. Recommend more involvement with customers or stakeholders to learn more abou…" at bounding box center [102, 86] width 0 height 4
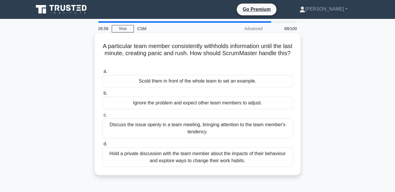
click at [198, 126] on div "Discuss the issue openly in a team meeting, bringing attention to the team memb…" at bounding box center [197, 127] width 191 height 19
click at [102, 117] on input "c. Discuss the issue openly in a team meeting, bringing attention to the team m…" at bounding box center [102, 115] width 0 height 4
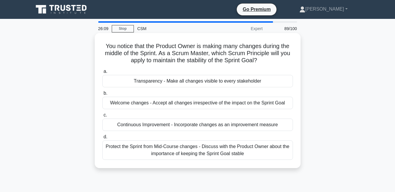
click at [210, 155] on div "Protect the Sprint from Mid-Course changes - Discuss with the Product Owner abo…" at bounding box center [197, 149] width 191 height 19
click at [102, 139] on input "d. Protect the Sprint from Mid-Course changes - Discuss with the Product Owner …" at bounding box center [102, 137] width 0 height 4
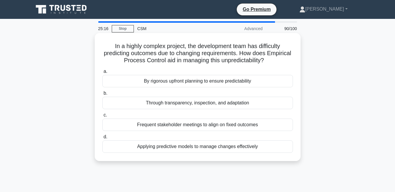
click at [203, 146] on div "Applying predictive models to manage changes effectively" at bounding box center [197, 146] width 191 height 12
click at [102, 139] on input "d. Applying predictive models to manage changes effectively" at bounding box center [102, 137] width 0 height 4
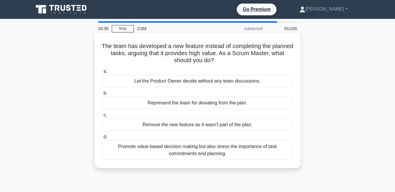
click at [202, 154] on div "Promote value-based decision making but also stress the importance of task comm…" at bounding box center [197, 149] width 191 height 19
click at [102, 139] on input "d. Promote value-based decision making but also stress the importance of task c…" at bounding box center [102, 137] width 0 height 4
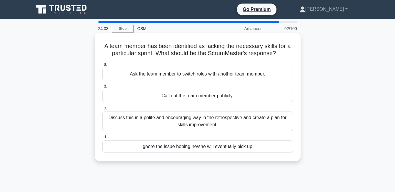
click at [204, 126] on div "Discuss this in a polite and encouraging way in the retrospective and create a …" at bounding box center [197, 120] width 191 height 19
click at [102, 110] on input "c. Discuss this in a polite and encouraging way in the retrospective and create…" at bounding box center [102, 108] width 0 height 4
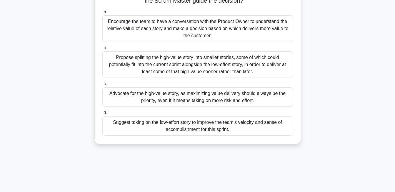
scroll to position [27, 0]
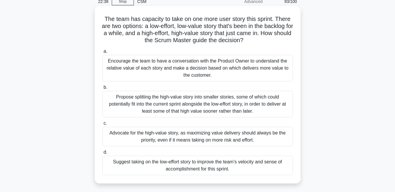
click at [193, 107] on div "Propose splitting the high-value story into smaller stories, some of which coul…" at bounding box center [197, 104] width 191 height 26
click at [102, 89] on input "b. Propose splitting the high-value story into smaller stories, some of which c…" at bounding box center [102, 87] width 0 height 4
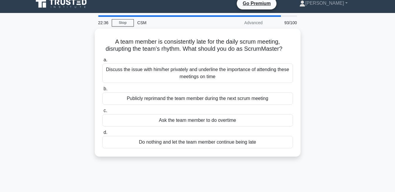
scroll to position [0, 0]
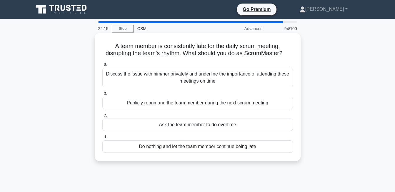
click at [205, 77] on div "Discuss the issue with him/her privately and underline the importance of attend…" at bounding box center [197, 77] width 191 height 19
click at [102, 66] on input "a. Discuss the issue with him/her privately and underline the importance of att…" at bounding box center [102, 64] width 0 height 4
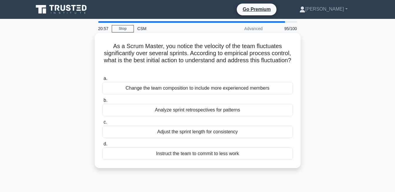
click at [199, 85] on div "Change the team composition to include more experienced members" at bounding box center [197, 88] width 191 height 12
click at [102, 80] on input "a. Change the team composition to include more experienced members" at bounding box center [102, 78] width 0 height 4
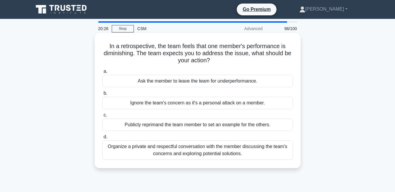
click at [189, 148] on div "Organize a private and respectful conversation with the member discussing the t…" at bounding box center [197, 149] width 191 height 19
click at [102, 139] on input "d. Organize a private and respectful conversation with the member discussing th…" at bounding box center [102, 137] width 0 height 4
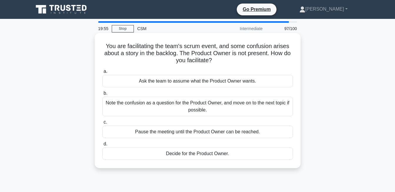
click at [201, 104] on div "Note the confusion as a question for the Product Owner, and move on to the next…" at bounding box center [197, 105] width 191 height 19
click at [102, 95] on input "b. Note the confusion as a question for the Product Owner, and move on to the n…" at bounding box center [102, 93] width 0 height 4
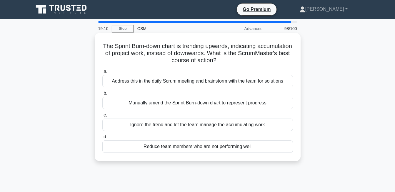
click at [207, 83] on div "Address this in the daily Scrum meeting and brainstorm with the team for soluti…" at bounding box center [197, 81] width 191 height 12
click at [102, 73] on input "a. Address this in the daily Scrum meeting and brainstorm with the team for sol…" at bounding box center [102, 71] width 0 height 4
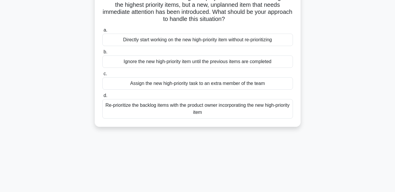
scroll to position [49, 0]
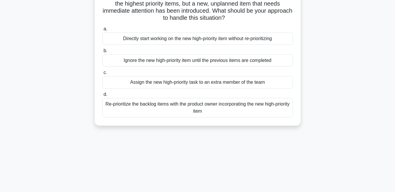
click at [213, 109] on div "Re-prioritize the backlog items with the product owner incorporating the new hi…" at bounding box center [197, 107] width 191 height 19
click at [102, 96] on input "d. Re-prioritize the backlog items with the product owner incorporating the new…" at bounding box center [102, 94] width 0 height 4
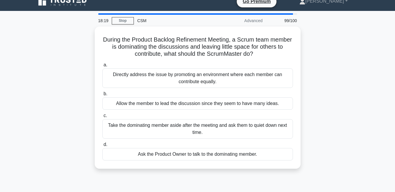
scroll to position [0, 0]
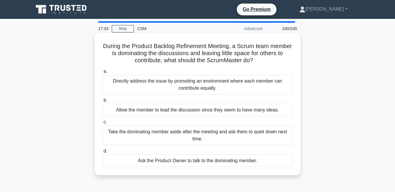
click at [193, 87] on div "Directly address the issue by promoting an environment where each member can co…" at bounding box center [197, 84] width 191 height 19
click at [102, 73] on input "a. Directly address the issue by promoting an environment where each member can…" at bounding box center [102, 71] width 0 height 4
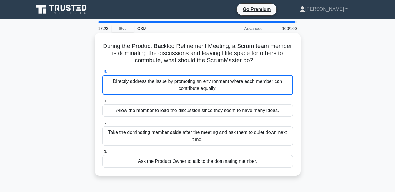
scroll to position [126, 0]
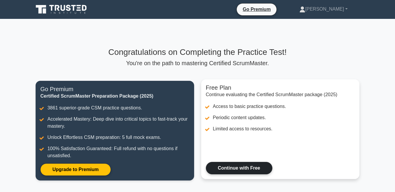
click at [226, 167] on link "Continue with Free" at bounding box center [239, 167] width 66 height 12
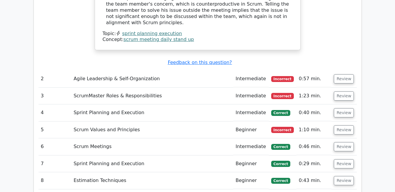
scroll to position [1021, 0]
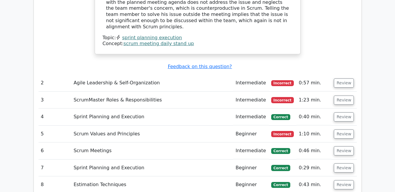
click at [280, 80] on span "Incorrect" at bounding box center [282, 83] width 23 height 6
click at [345, 78] on button "Review" at bounding box center [344, 82] width 20 height 9
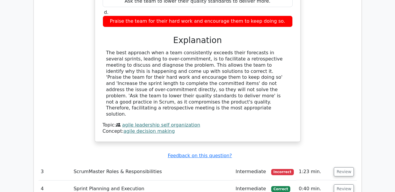
scroll to position [1167, 0]
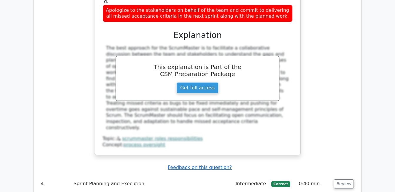
scroll to position [1511, 0]
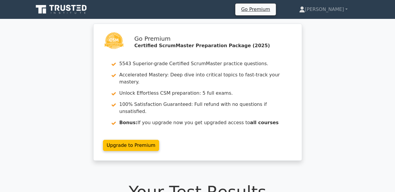
scroll to position [648, 0]
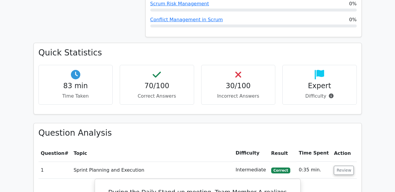
click at [321, 81] on h4 "Expert" at bounding box center [319, 85] width 64 height 9
click at [342, 81] on h4 "Expert" at bounding box center [319, 85] width 64 height 9
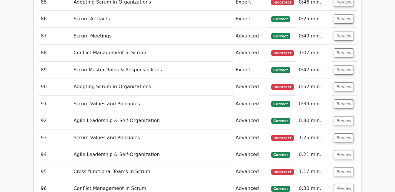
scroll to position [3334, 0]
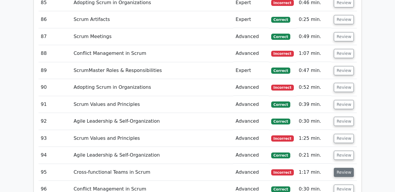
click at [340, 167] on button "Review" at bounding box center [344, 171] width 20 height 9
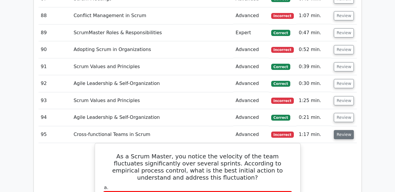
scroll to position [3370, 0]
